Goal: Information Seeking & Learning: Learn about a topic

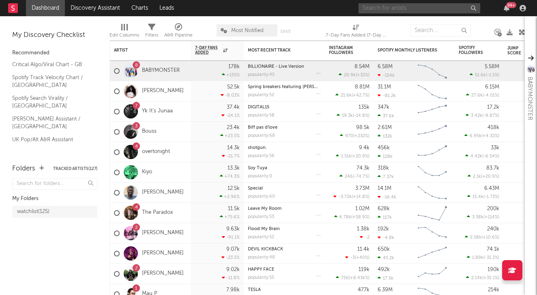
click at [391, 4] on input "text" at bounding box center [420, 8] width 122 height 10
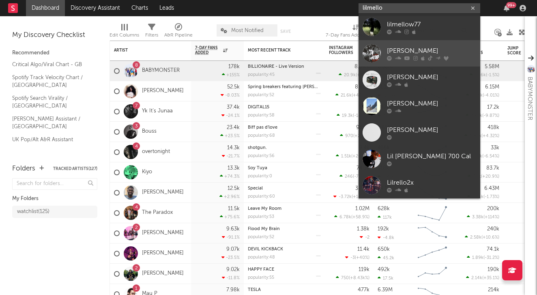
type input "lilmello"
click at [397, 46] on div "[PERSON_NAME]" at bounding box center [431, 51] width 89 height 10
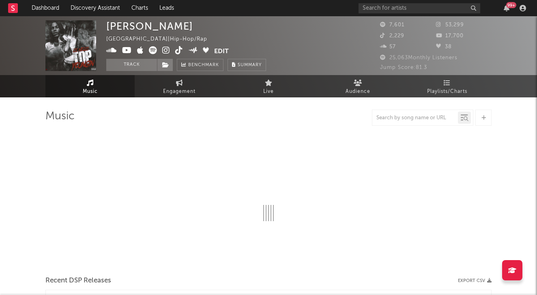
select select "6m"
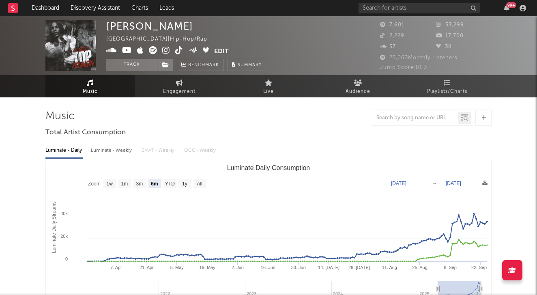
scroll to position [12, 0]
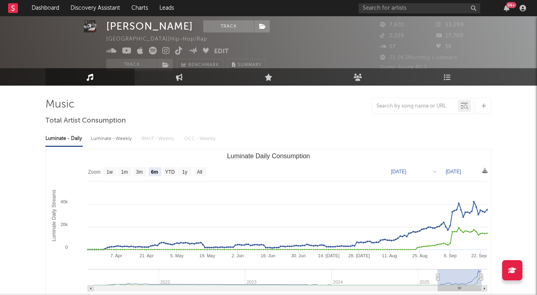
click at [120, 140] on div "Luminate - Weekly" at bounding box center [112, 139] width 43 height 14
select select "6m"
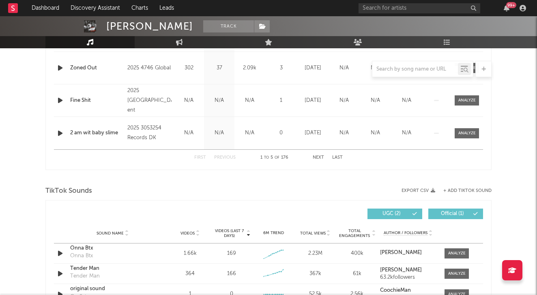
scroll to position [475, 0]
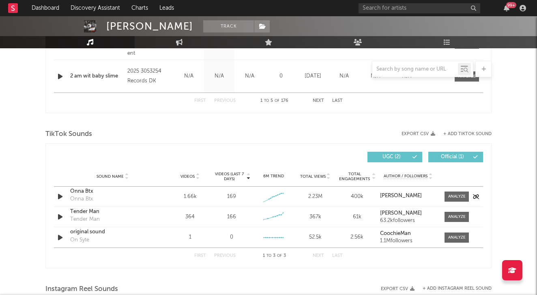
click at [191, 195] on div "1.66k" at bounding box center [190, 197] width 38 height 8
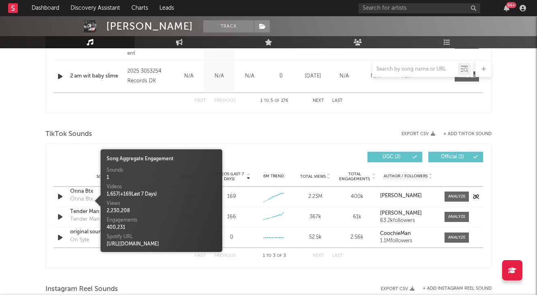
click at [77, 197] on div "Onna Btx" at bounding box center [81, 199] width 23 height 8
